Goal: Book appointment/travel/reservation

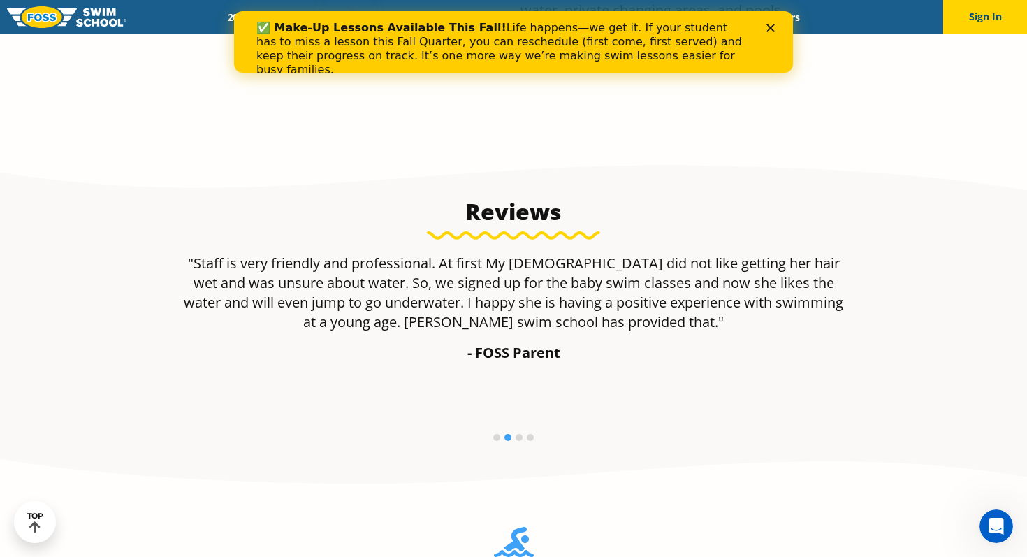
scroll to position [865, 0]
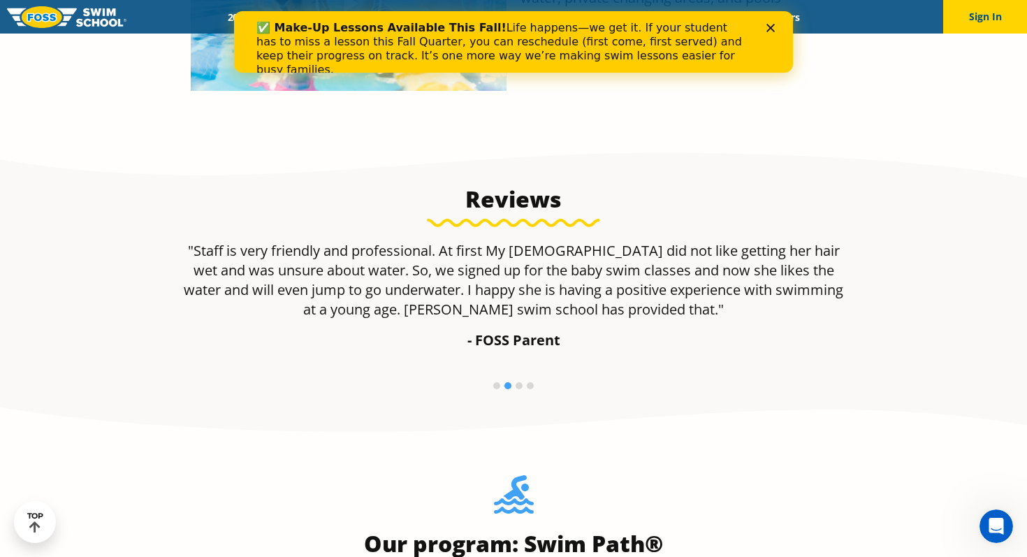
click at [773, 27] on icon "Close" at bounding box center [770, 28] width 8 height 8
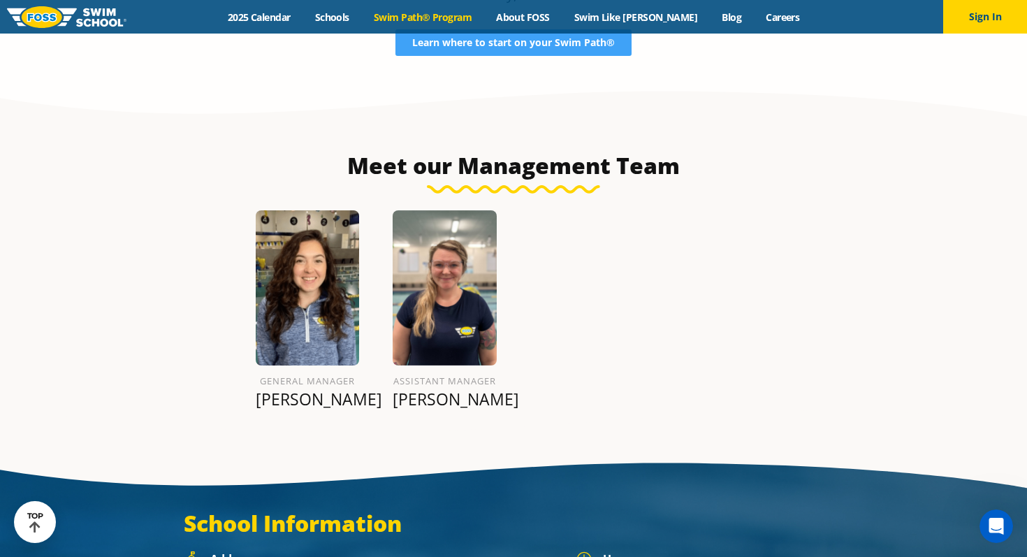
scroll to position [1512, 0]
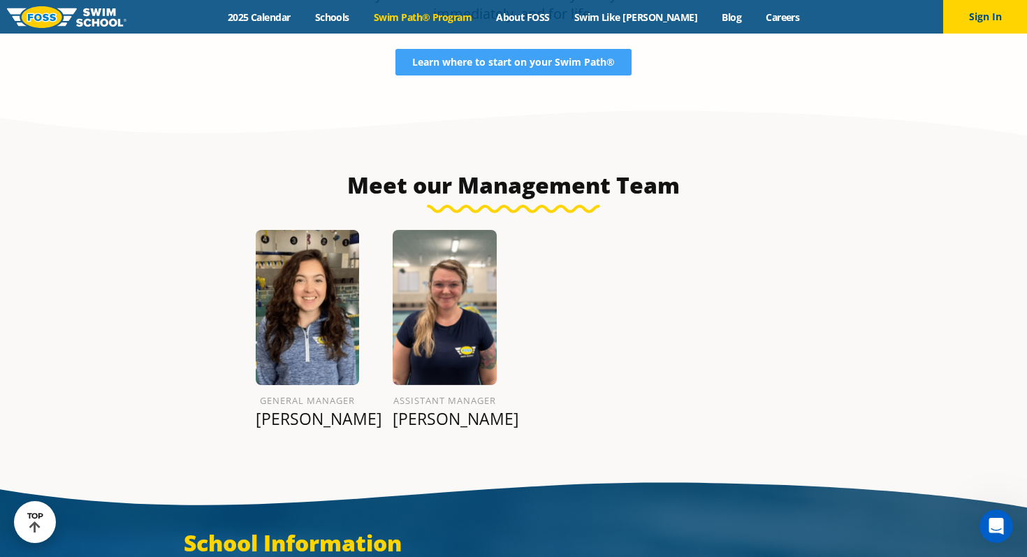
click at [437, 10] on link "Swim Path® Program" at bounding box center [422, 16] width 122 height 13
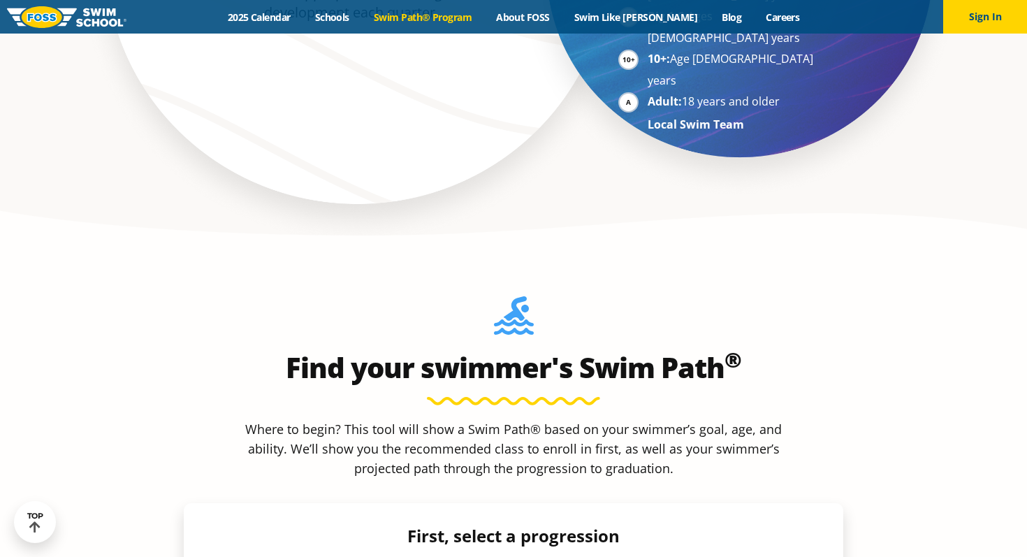
scroll to position [1523, 0]
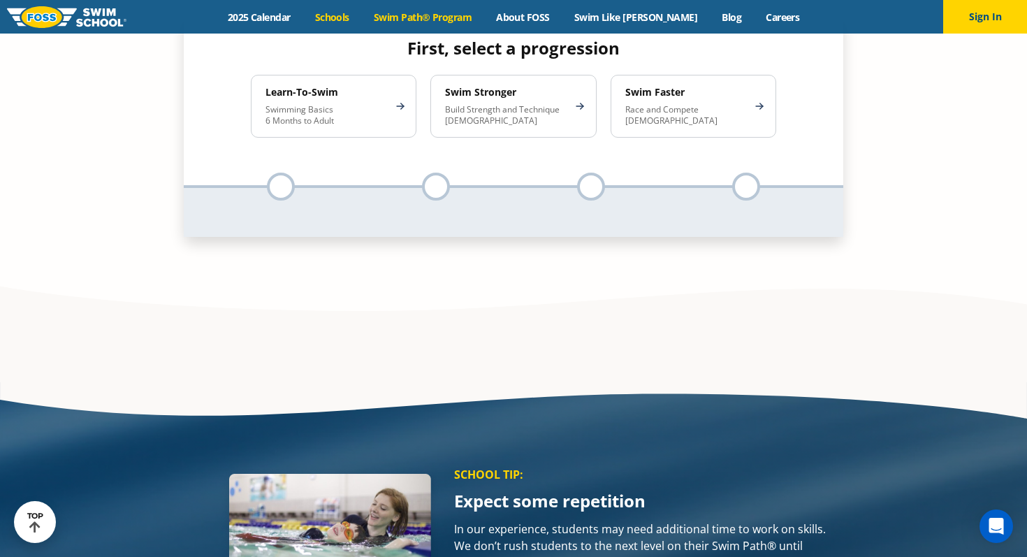
click at [351, 17] on link "Schools" at bounding box center [331, 16] width 59 height 13
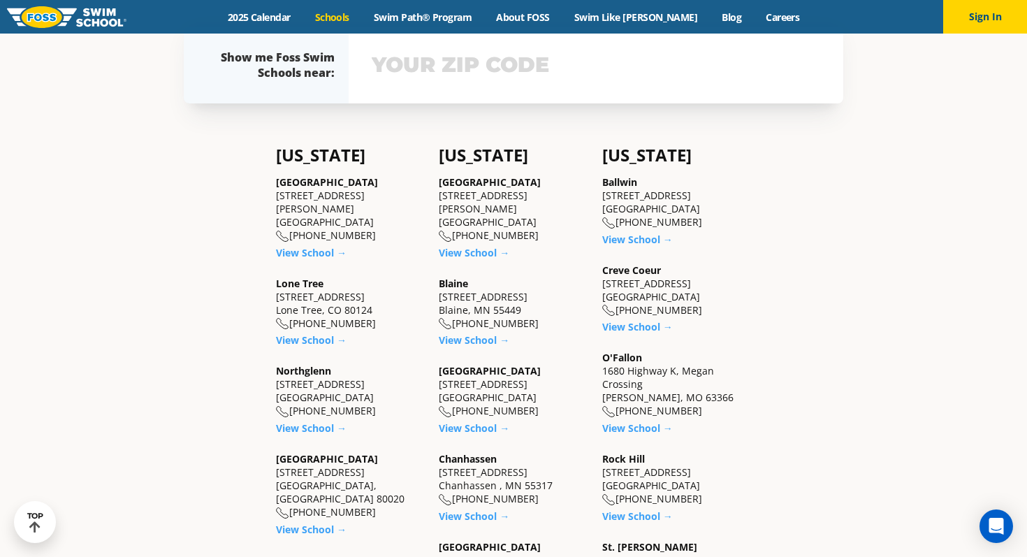
scroll to position [409, 0]
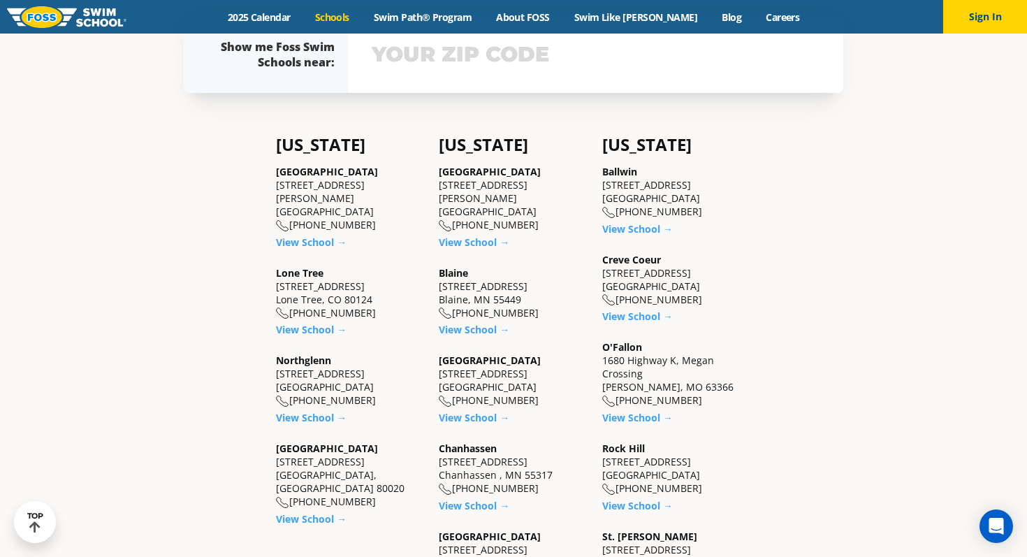
click at [485, 409] on div "[GEOGRAPHIC_DATA] [STREET_ADDRESS] [PHONE_NUMBER] View School →" at bounding box center [513, 388] width 149 height 71
click at [484, 414] on link "View School →" at bounding box center [474, 417] width 71 height 13
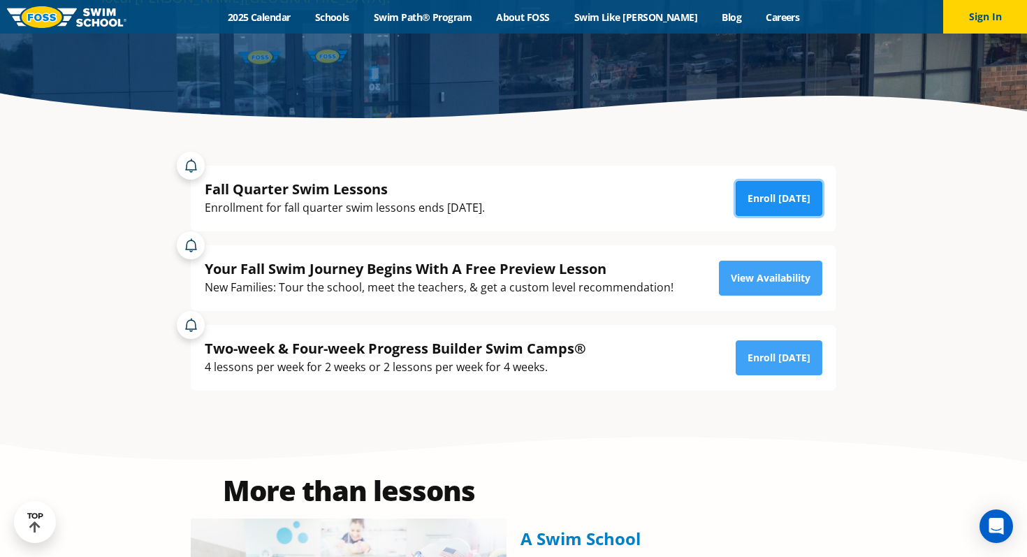
click at [768, 191] on link "Enroll [DATE]" at bounding box center [779, 198] width 87 height 35
click at [617, 17] on link "Swim Like [PERSON_NAME]" at bounding box center [636, 16] width 148 height 13
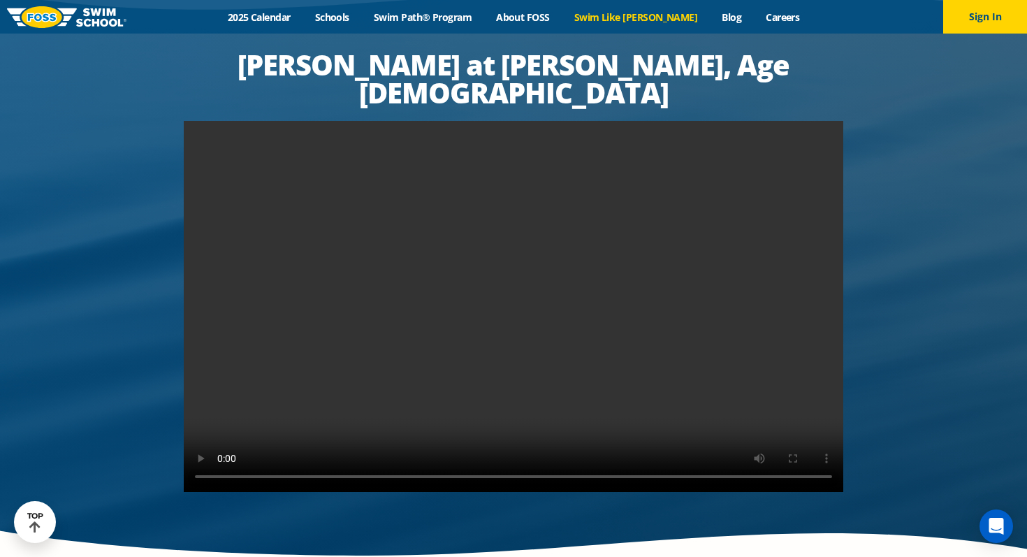
scroll to position [2644, 0]
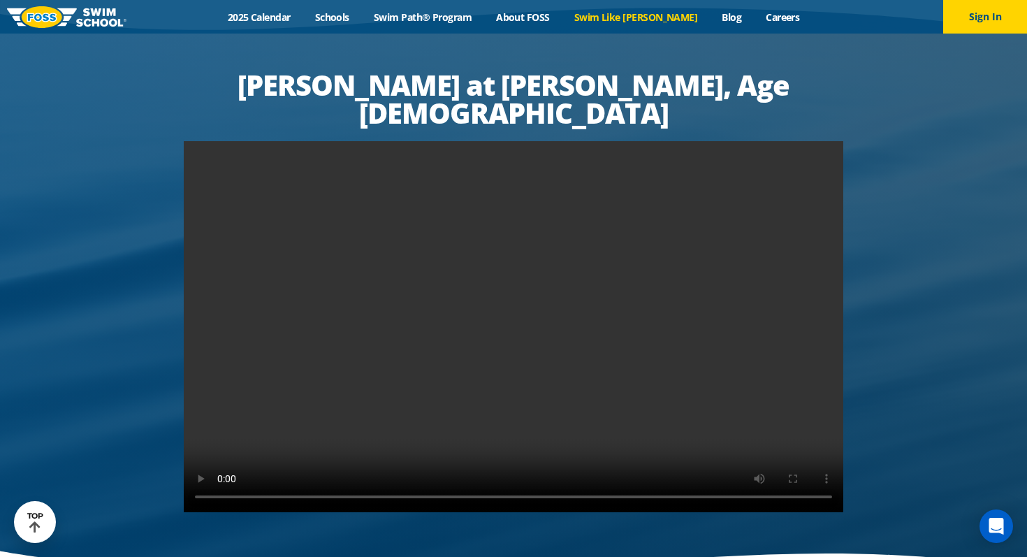
click at [481, 215] on video at bounding box center [513, 326] width 659 height 371
click at [584, 301] on video at bounding box center [513, 326] width 659 height 371
click at [709, 242] on video at bounding box center [513, 326] width 659 height 371
click at [599, 156] on video at bounding box center [513, 326] width 659 height 371
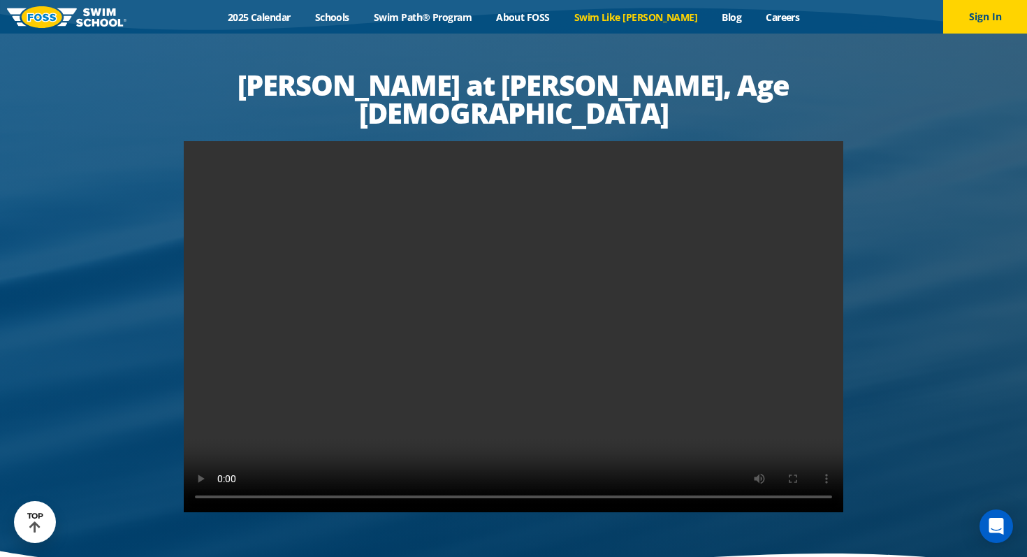
click at [460, 191] on video at bounding box center [513, 326] width 659 height 371
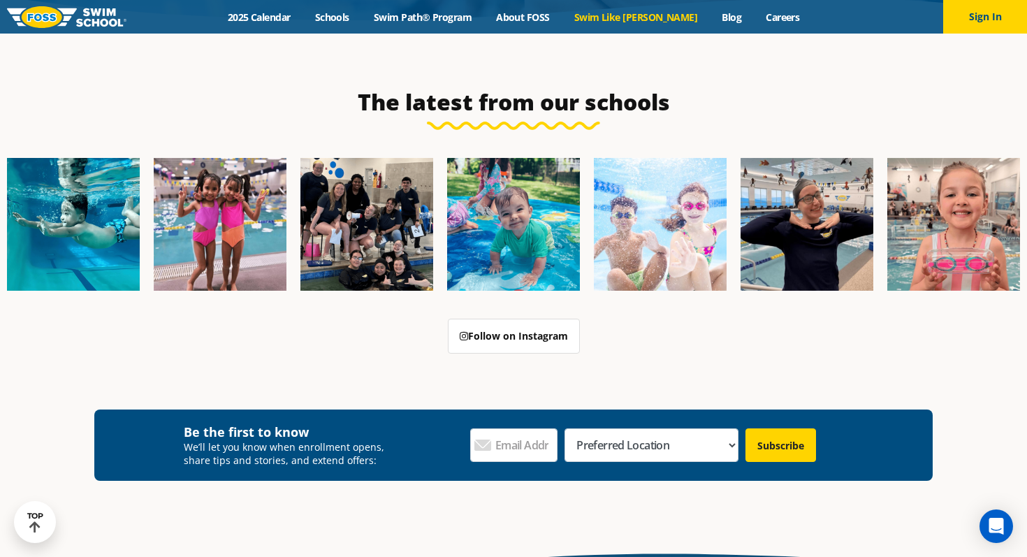
scroll to position [3944, 0]
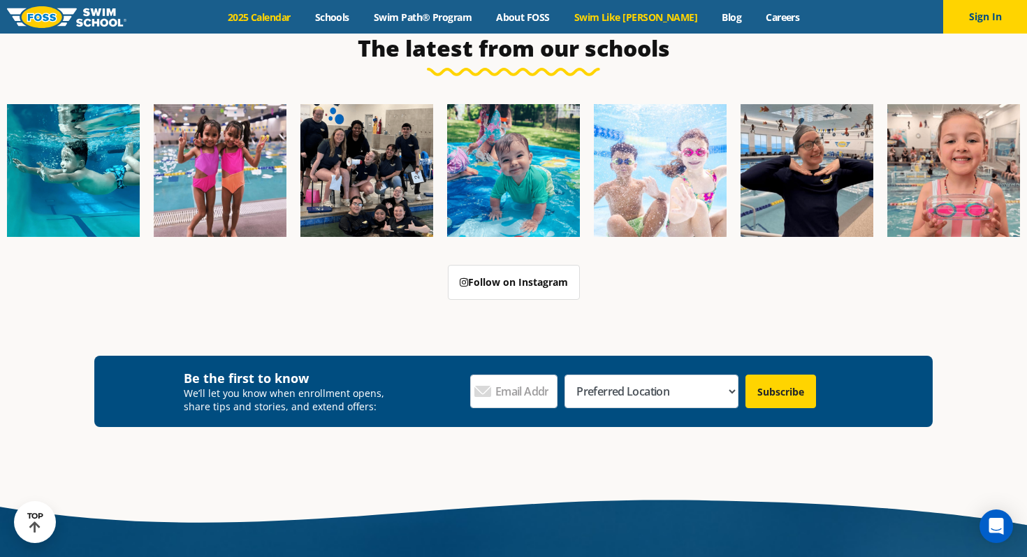
click at [301, 18] on link "2025 Calendar" at bounding box center [258, 16] width 87 height 13
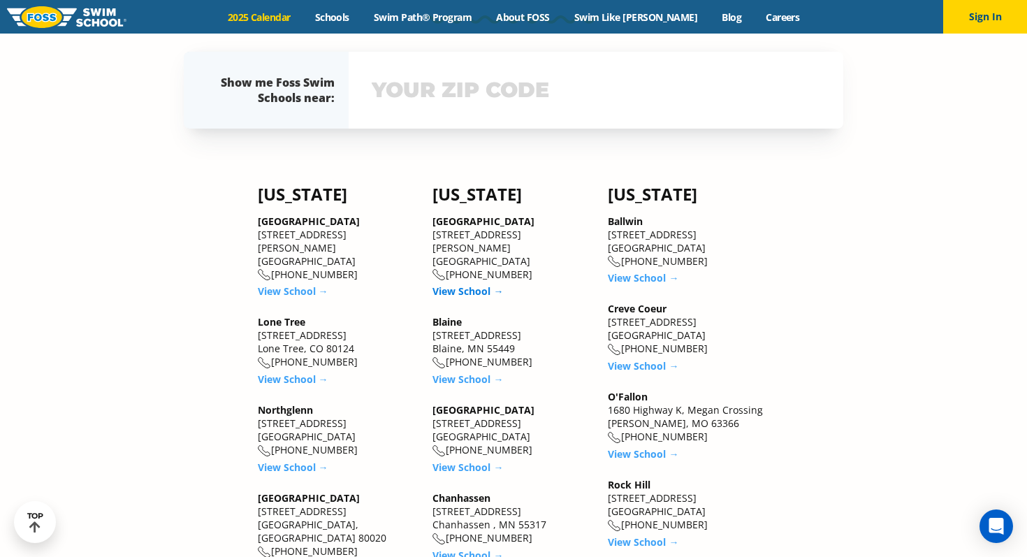
scroll to position [1170, 0]
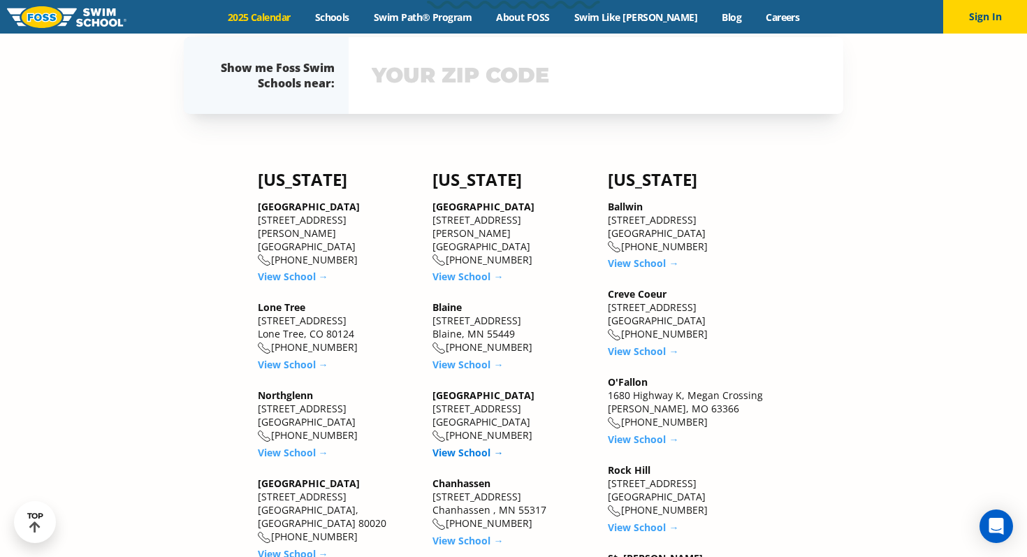
click at [481, 446] on link "View School →" at bounding box center [467, 452] width 71 height 13
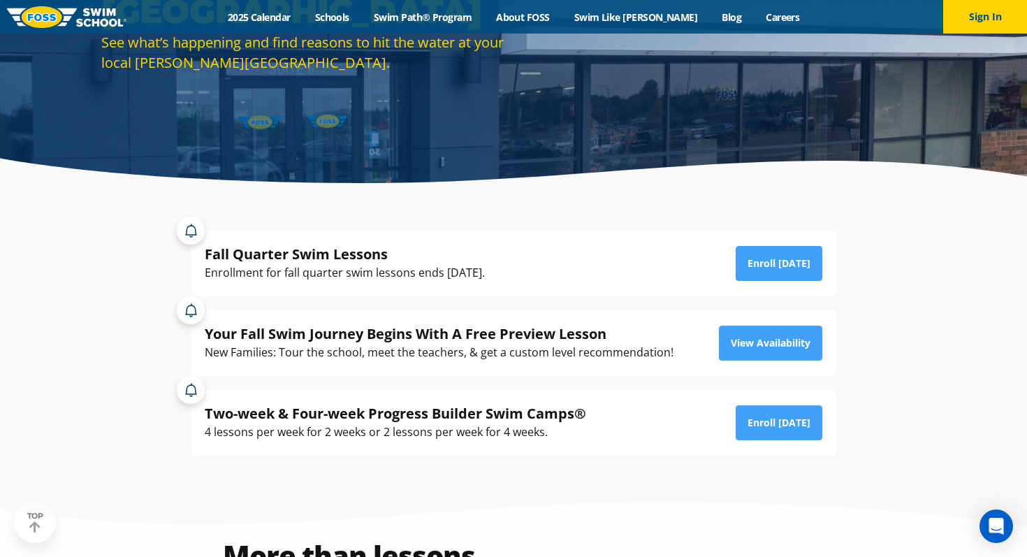
scroll to position [272, 0]
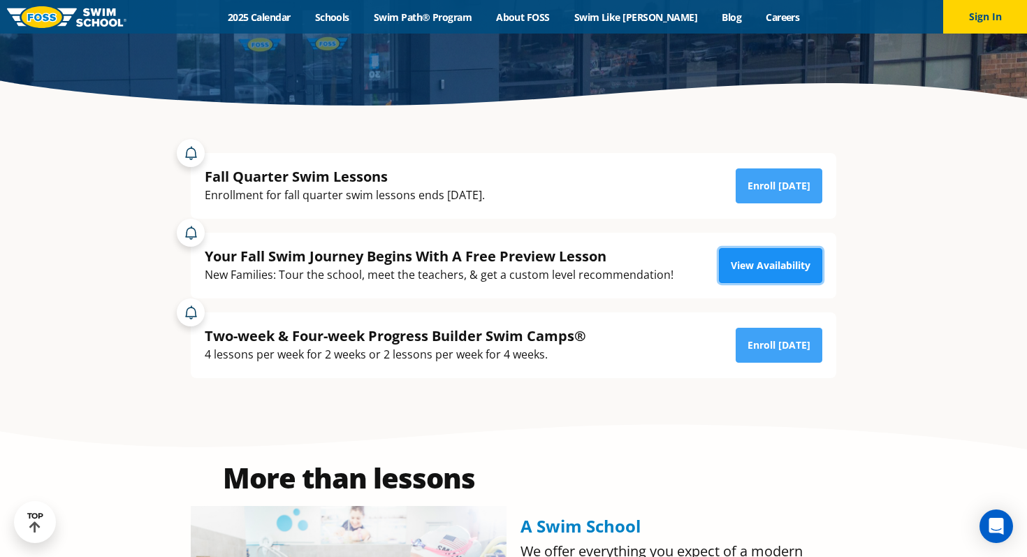
click at [775, 261] on link "View Availability" at bounding box center [770, 265] width 103 height 35
